Goal: Information Seeking & Learning: Find specific fact

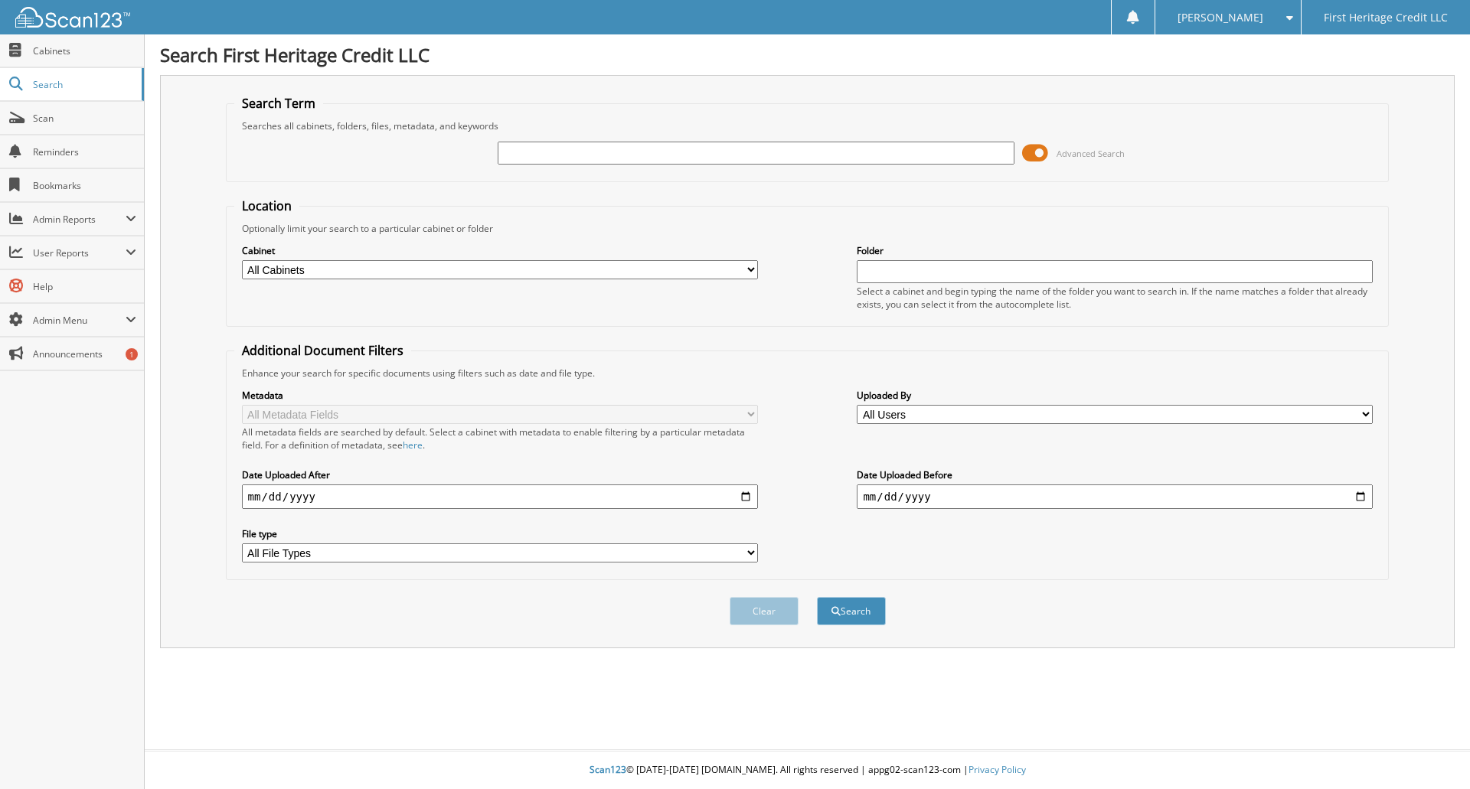
drag, startPoint x: 0, startPoint y: 0, endPoint x: 702, endPoint y: 151, distance: 718.1
click at [702, 151] on input "text" at bounding box center [756, 153] width 516 height 23
type input "[PERSON_NAME]"
click at [817, 597] on button "Search" at bounding box center [851, 611] width 69 height 28
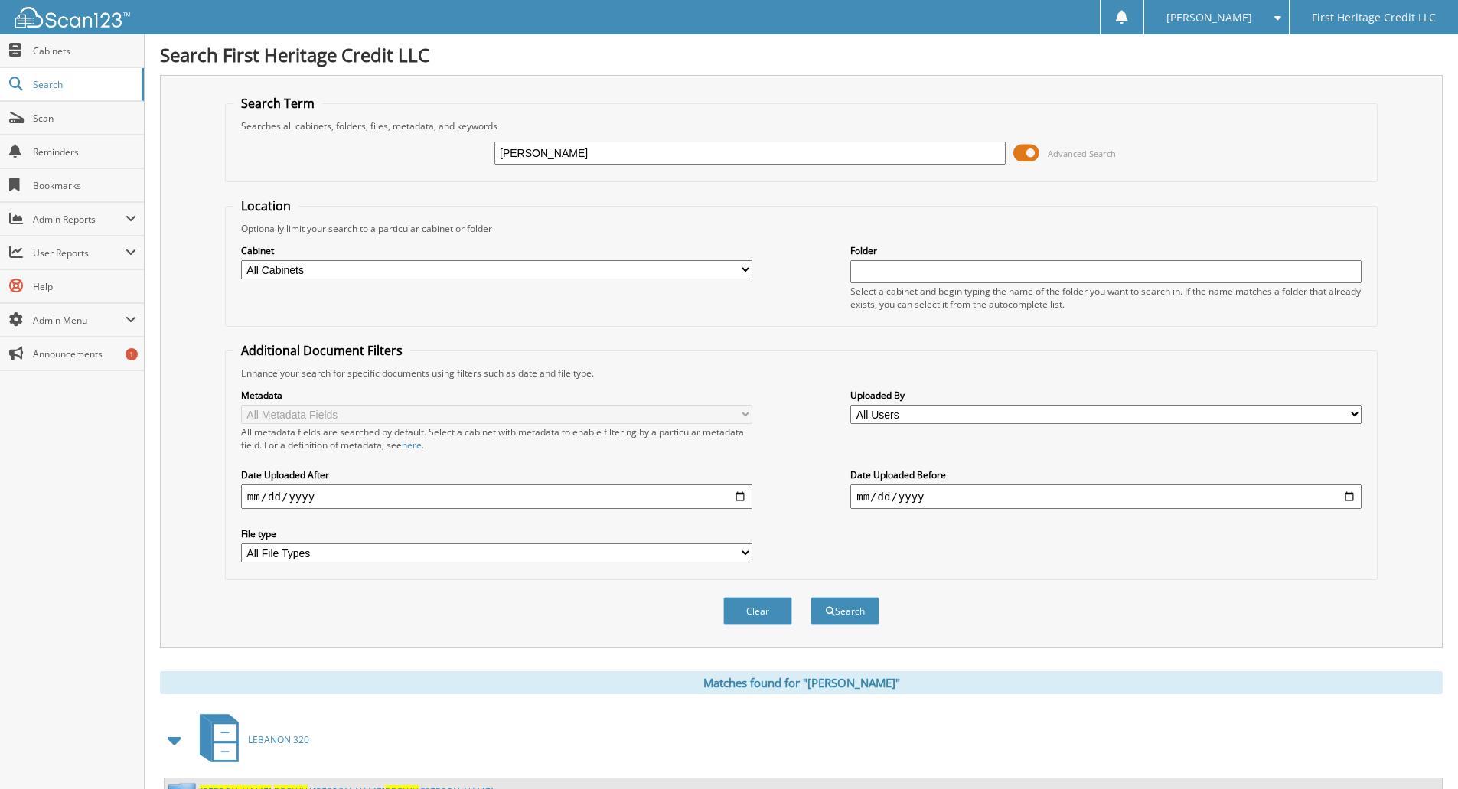
type input "earl brown"
click at [811, 597] on button "Search" at bounding box center [845, 611] width 69 height 28
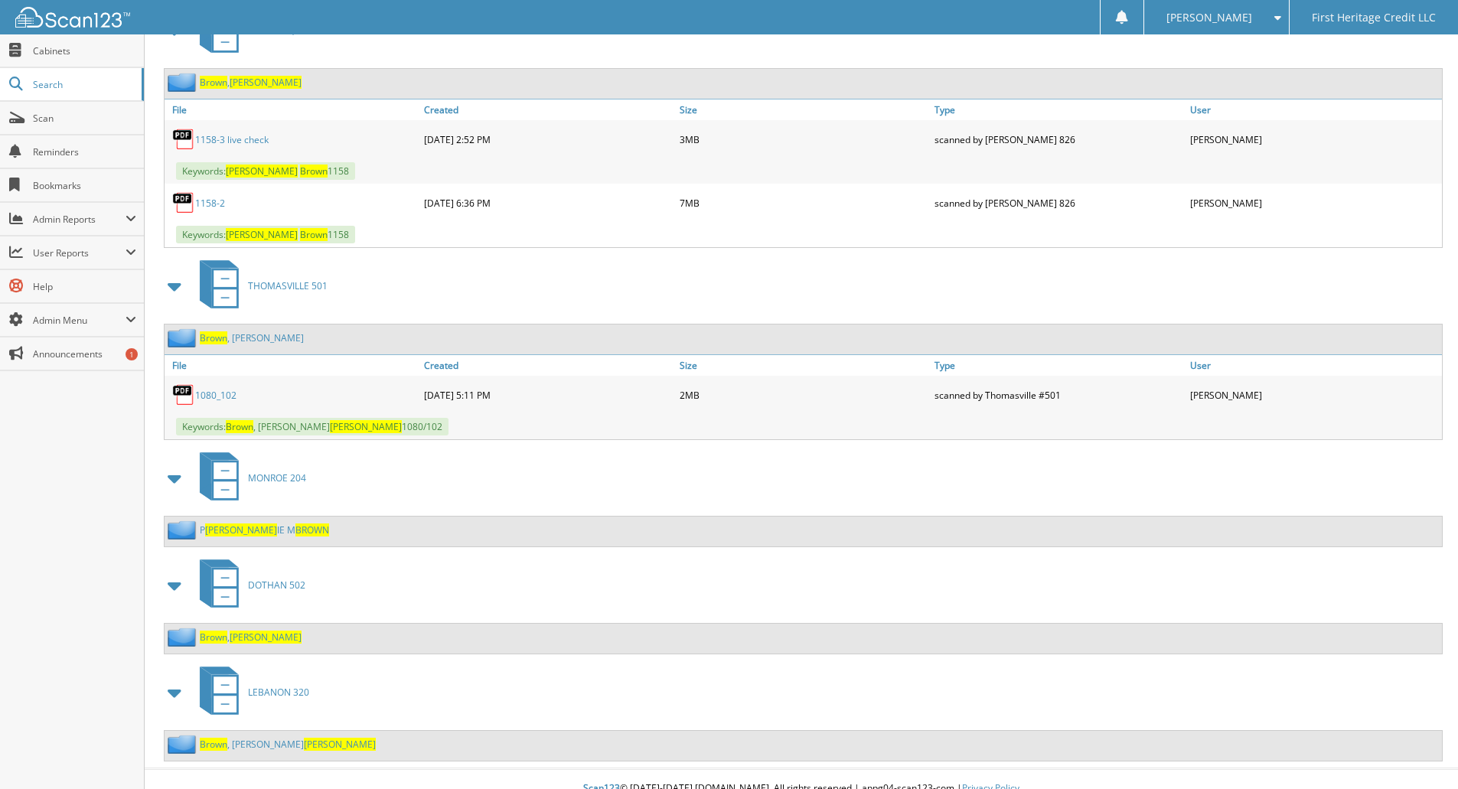
scroll to position [729, 0]
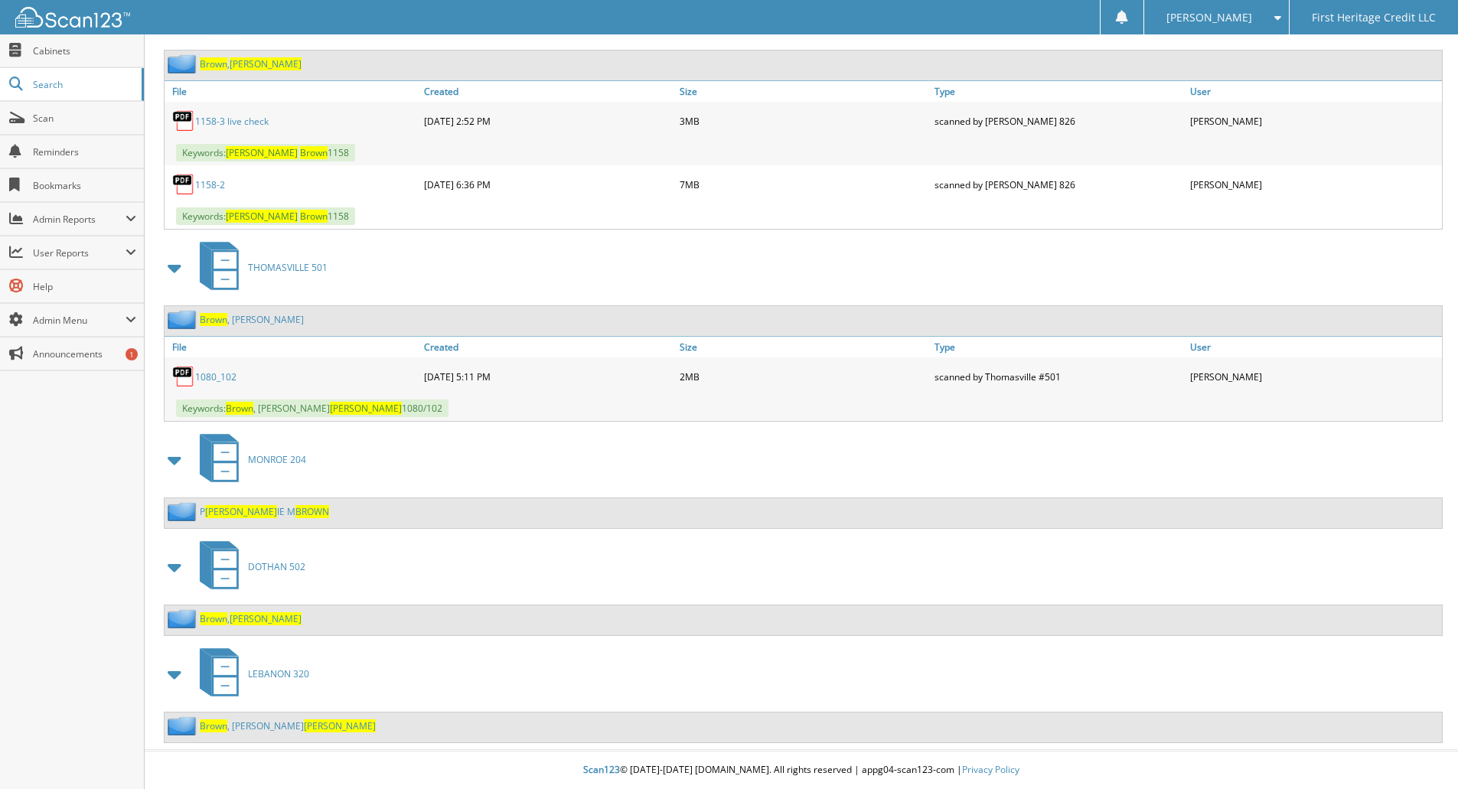
click at [230, 125] on link "1158-3 live check" at bounding box center [231, 121] width 73 height 13
